Goal: Information Seeking & Learning: Learn about a topic

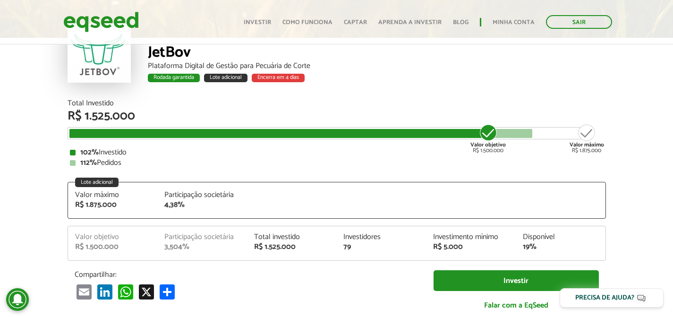
scroll to position [64, 0]
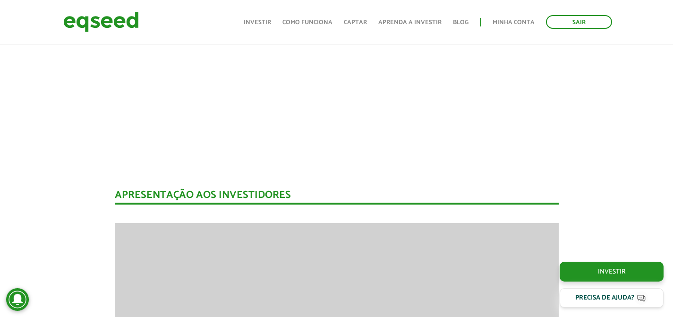
scroll to position [64, 0]
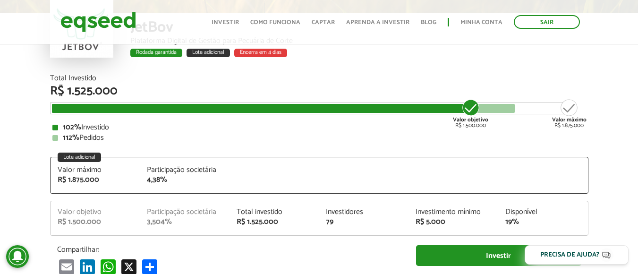
scroll to position [89, 0]
